Goal: Use online tool/utility

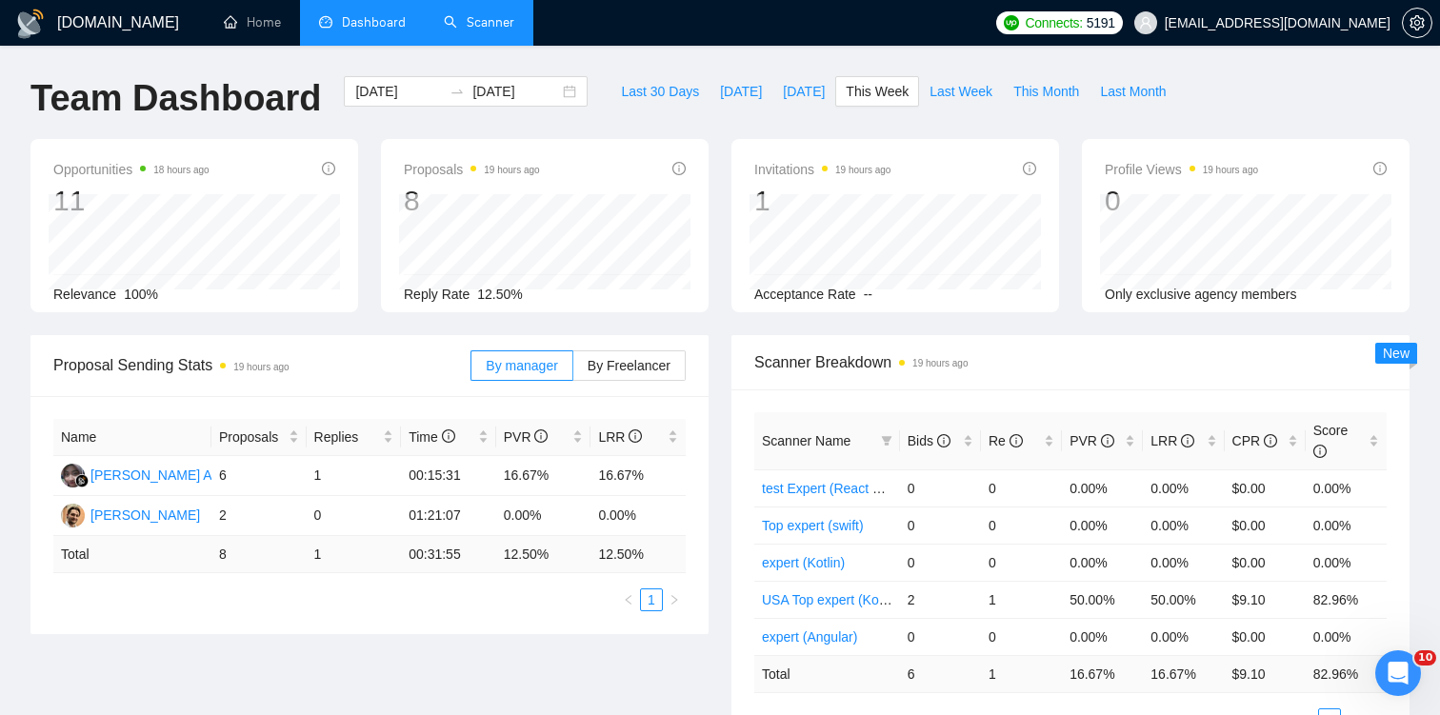
click at [461, 19] on link "Scanner" at bounding box center [479, 22] width 70 height 16
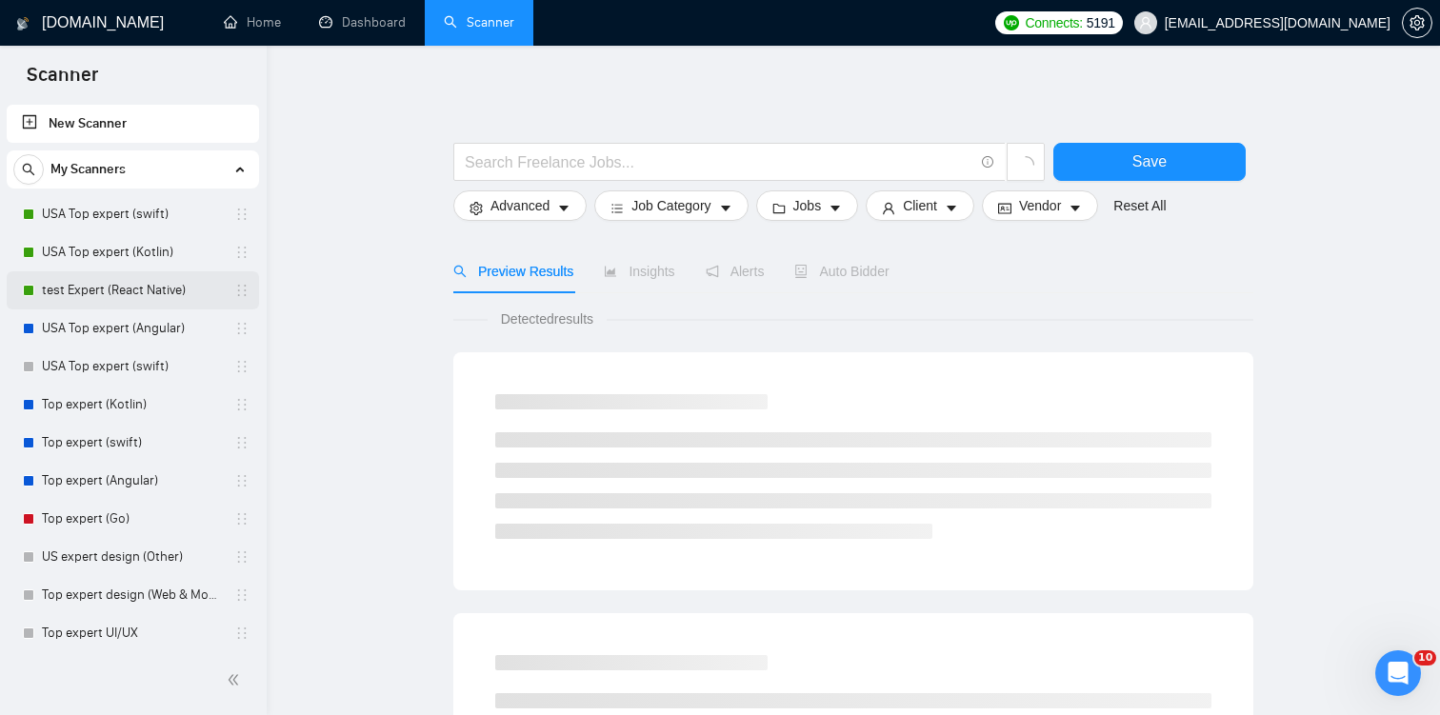
click at [131, 301] on link "test Expert (React Native)" at bounding box center [132, 290] width 181 height 38
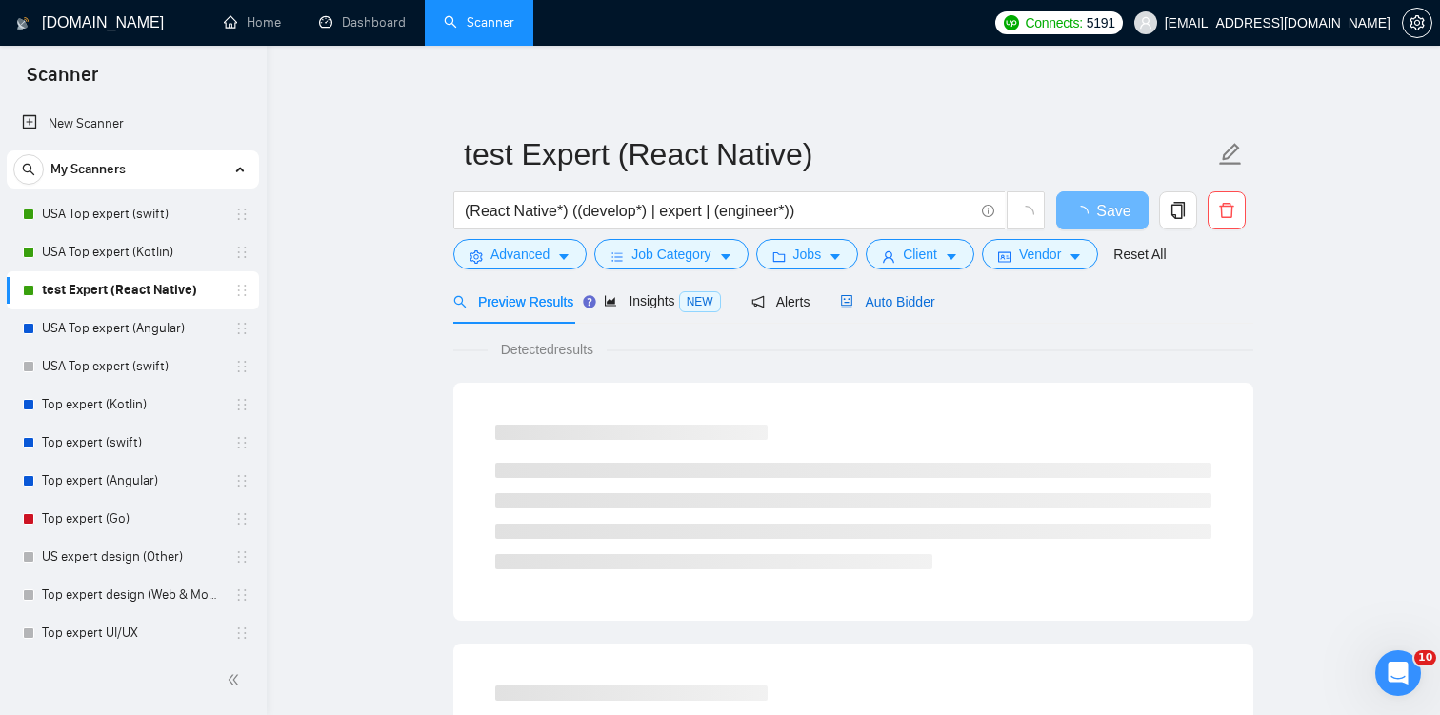
click at [886, 307] on span "Auto Bidder" at bounding box center [887, 301] width 94 height 15
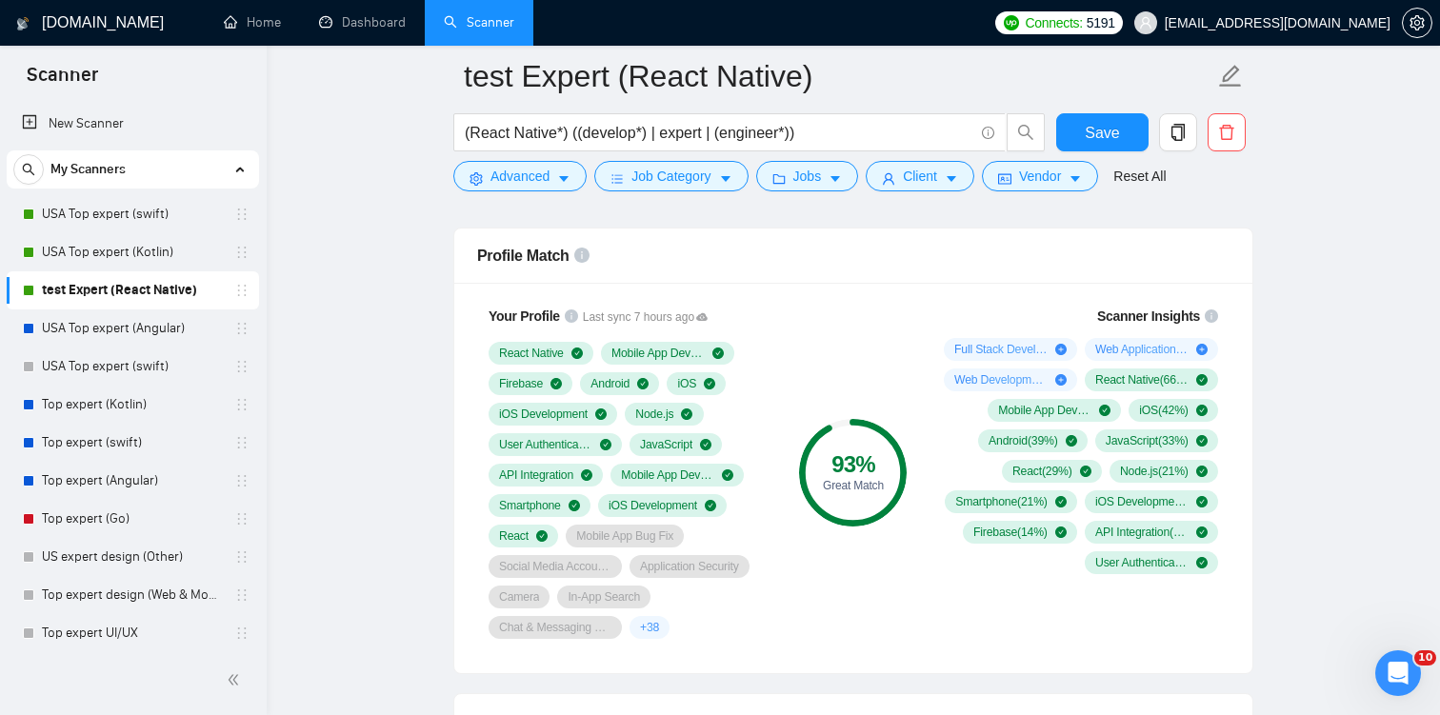
scroll to position [1216, 0]
